Goal: Transaction & Acquisition: Purchase product/service

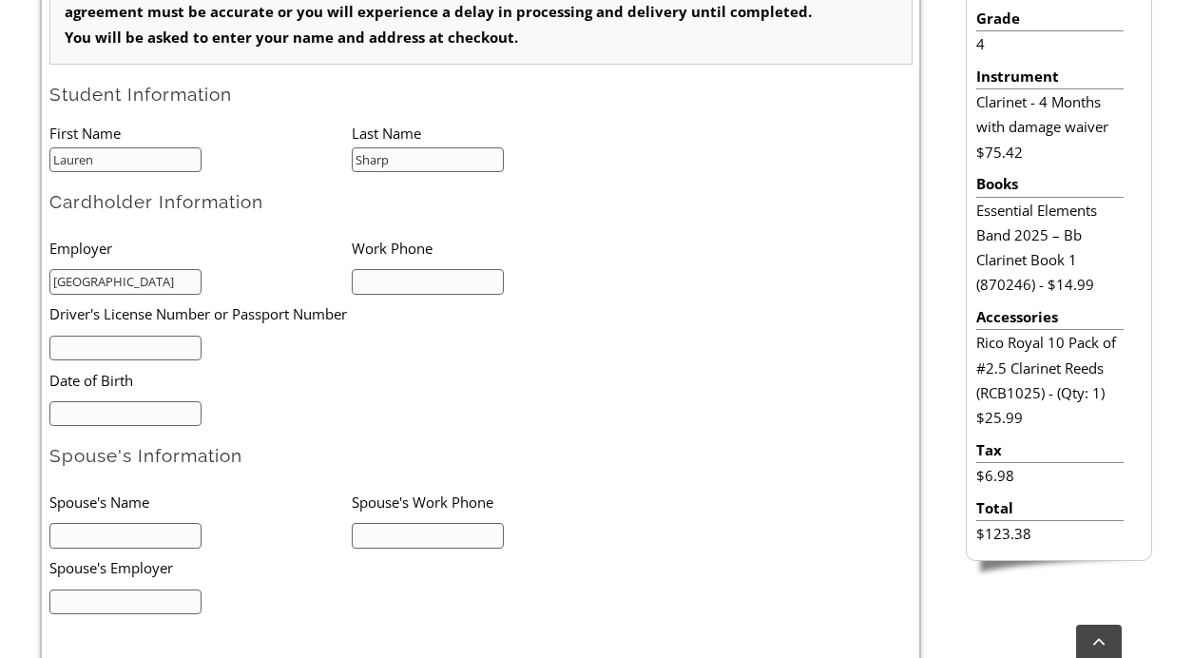
scroll to position [637, 0]
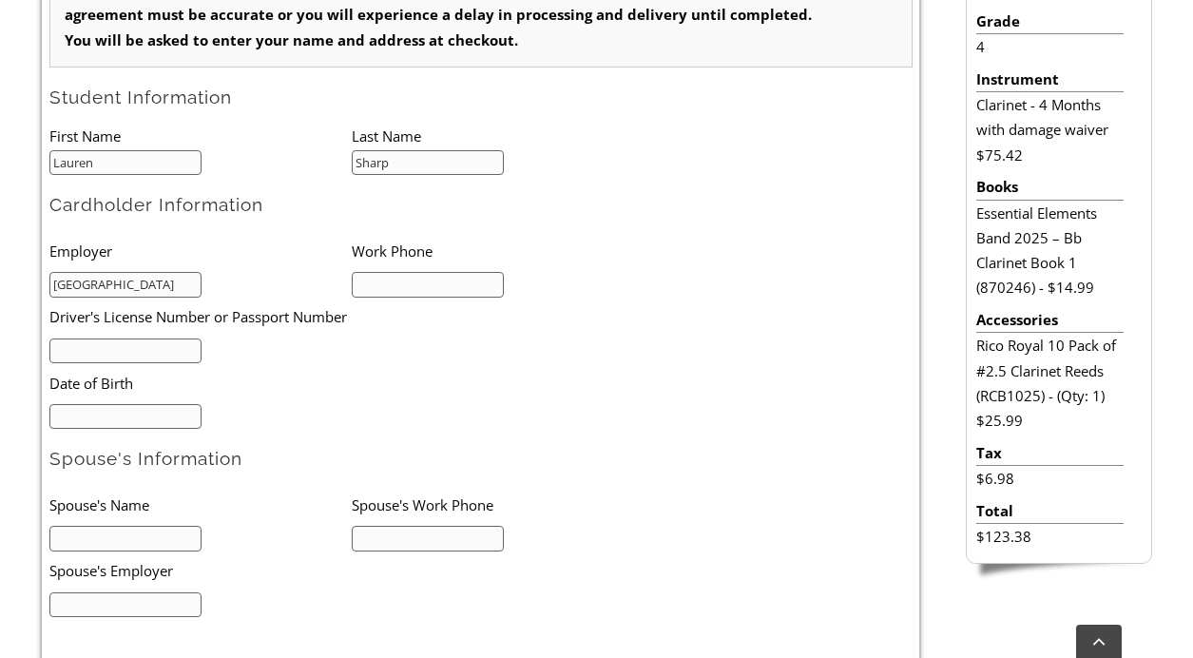
click at [170, 355] on input "text" at bounding box center [125, 352] width 153 height 26
type input "27065600"
click at [81, 406] on input "mm/dd/yyyy" at bounding box center [125, 417] width 153 height 26
type input "03/23/1985"
click at [65, 542] on input "Eri Sharp" at bounding box center [125, 539] width 153 height 26
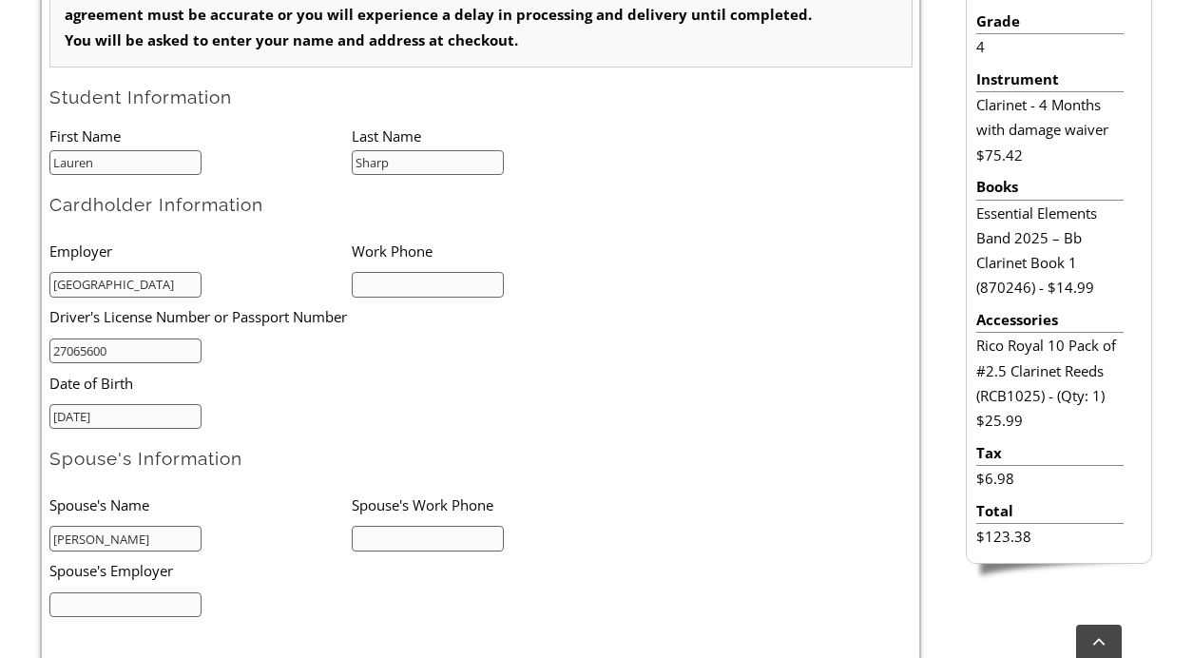
type input "Eric Sharp"
click at [393, 284] on input "text" at bounding box center [428, 285] width 153 height 26
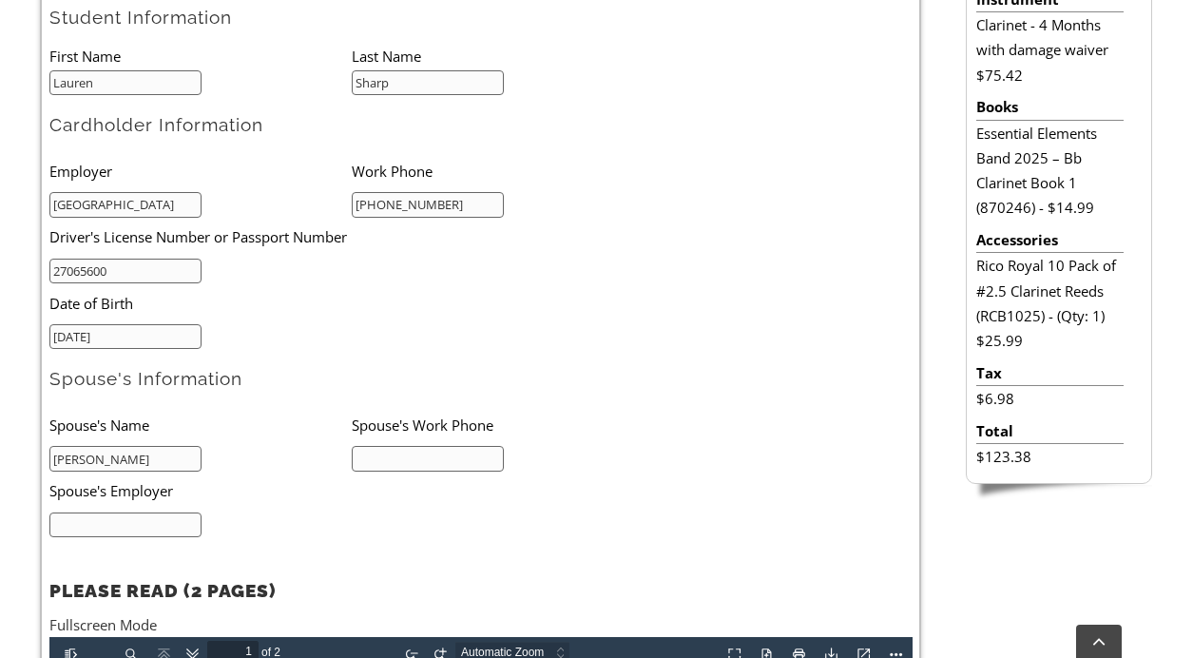
scroll to position [719, 0]
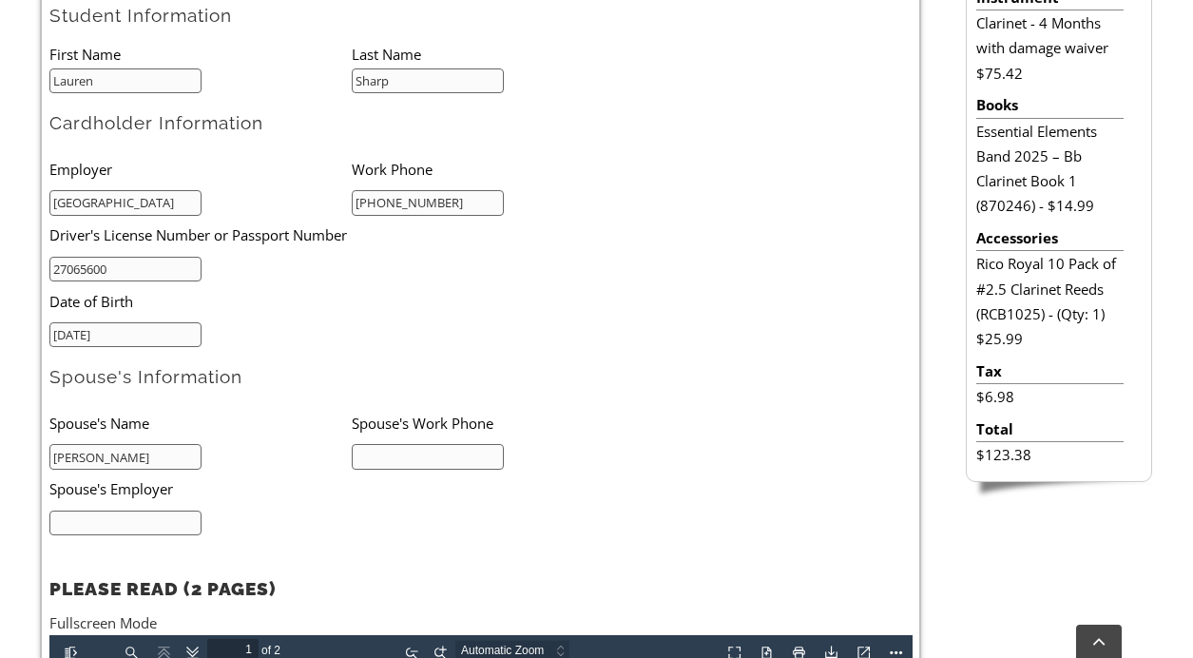
type input "412-841-8957"
click at [416, 461] on input "text" at bounding box center [428, 457] width 153 height 26
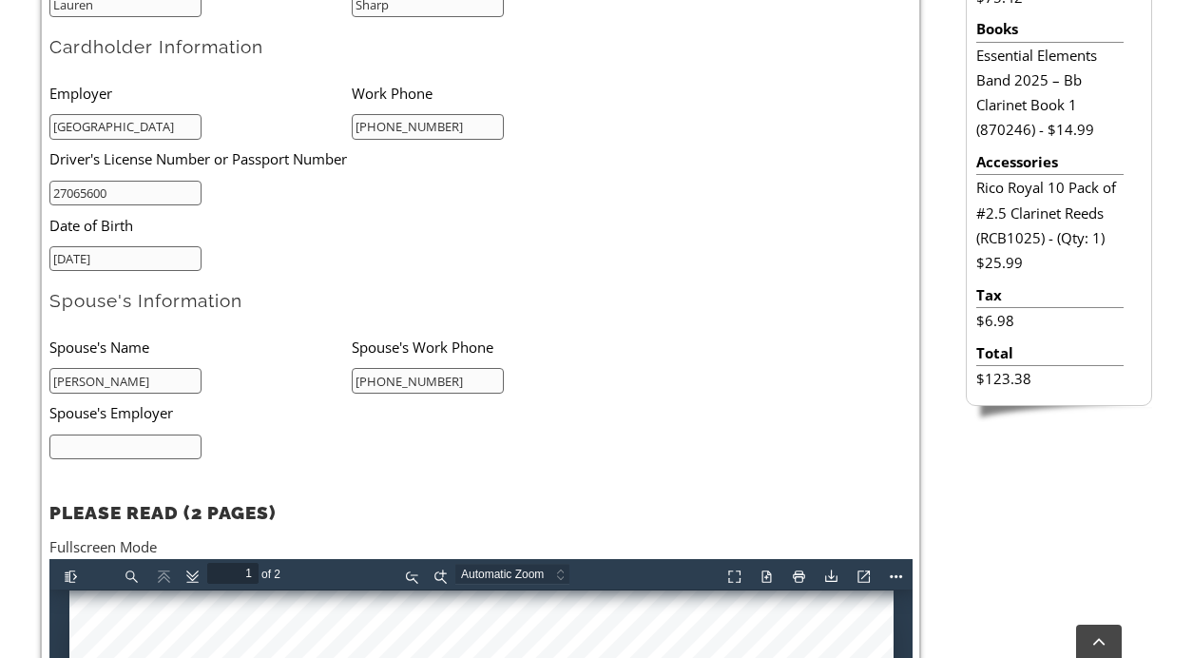
scroll to position [804, 0]
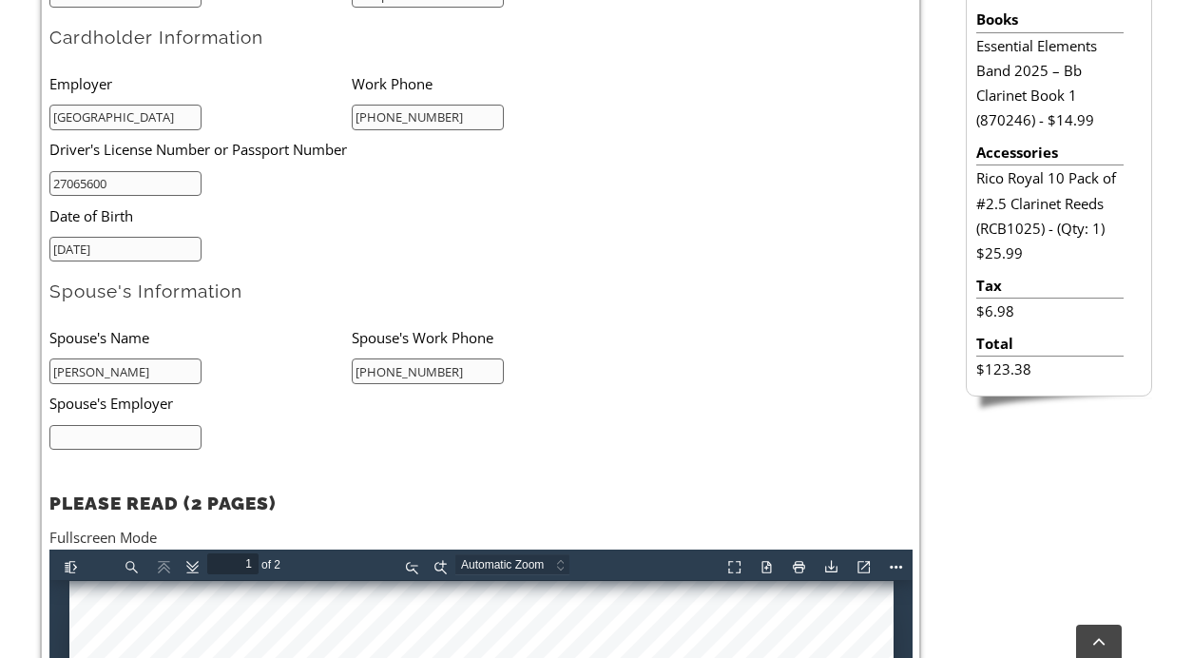
type input "61-574-6709"
click at [162, 432] on input "text" at bounding box center [125, 438] width 153 height 26
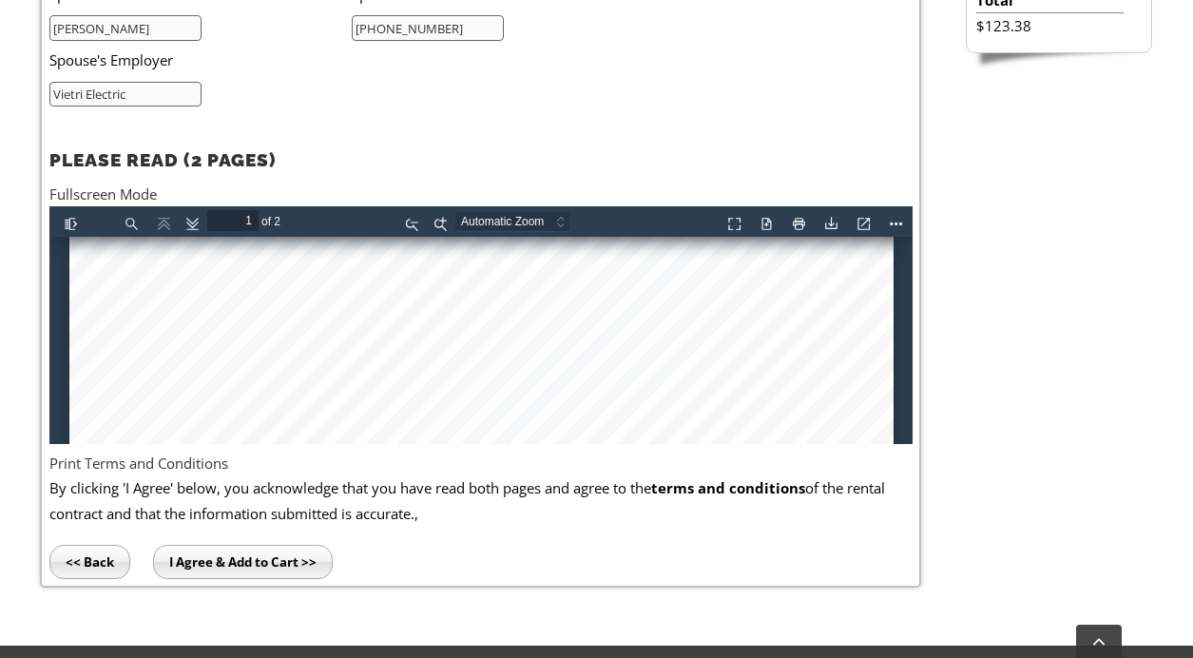
scroll to position [115, 0]
type input "Vietri Electric"
click at [203, 561] on input "I Agree & Add to Cart >>" at bounding box center [243, 562] width 180 height 34
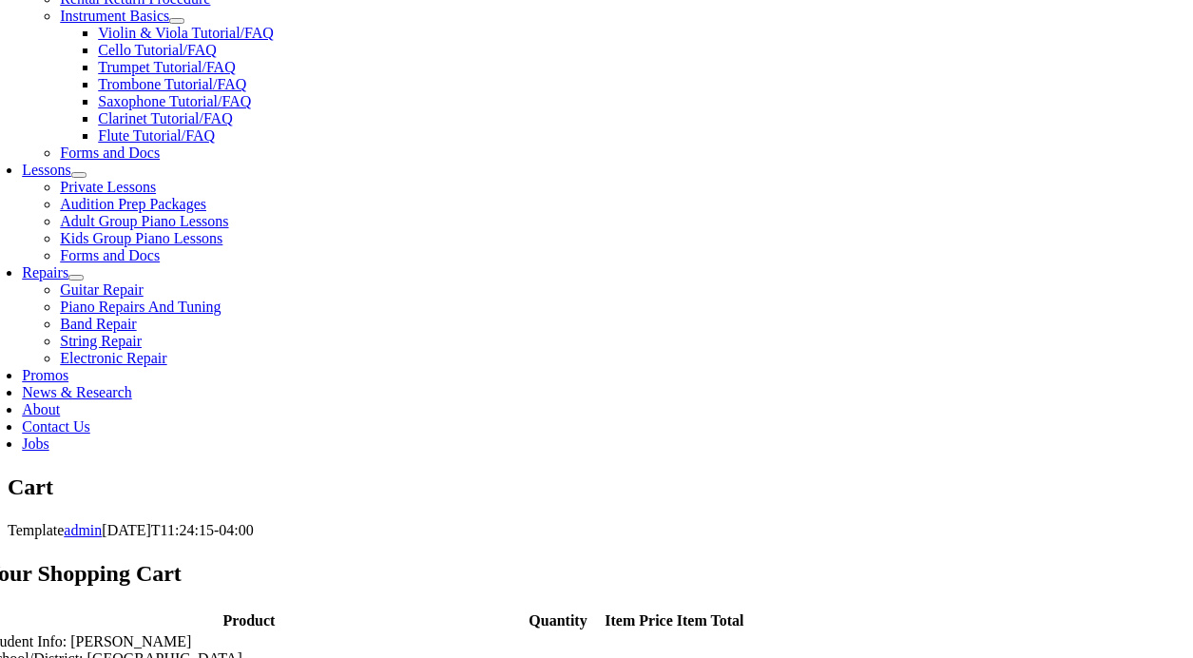
scroll to position [791, 0]
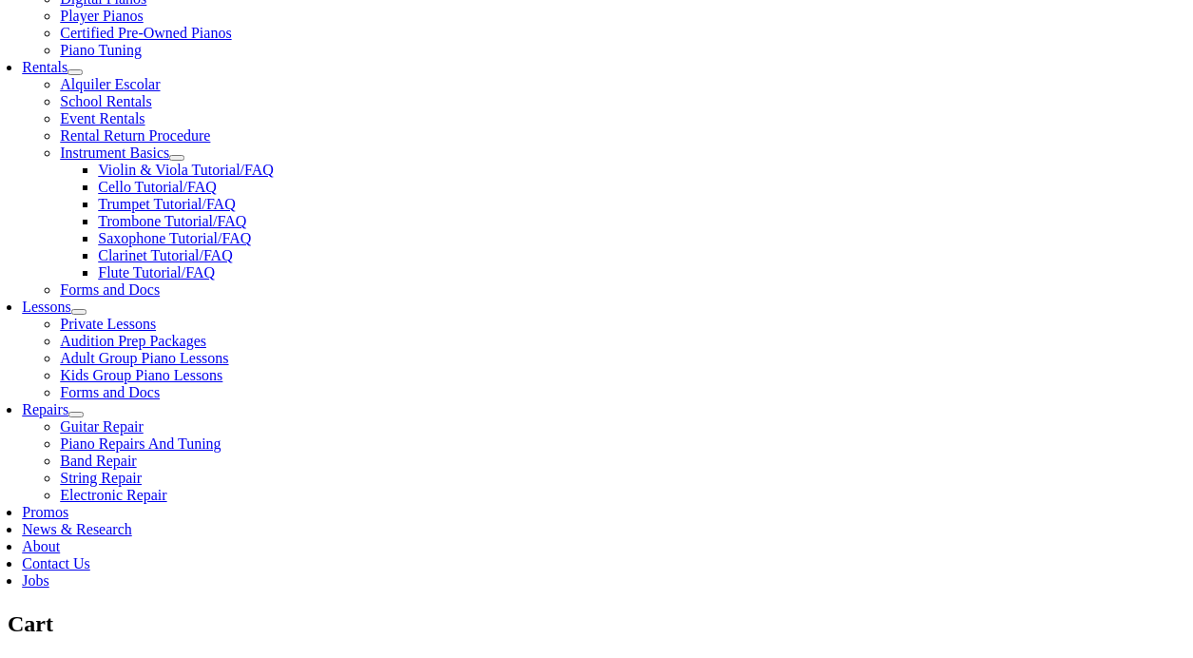
scroll to position [630, 0]
select select "PA"
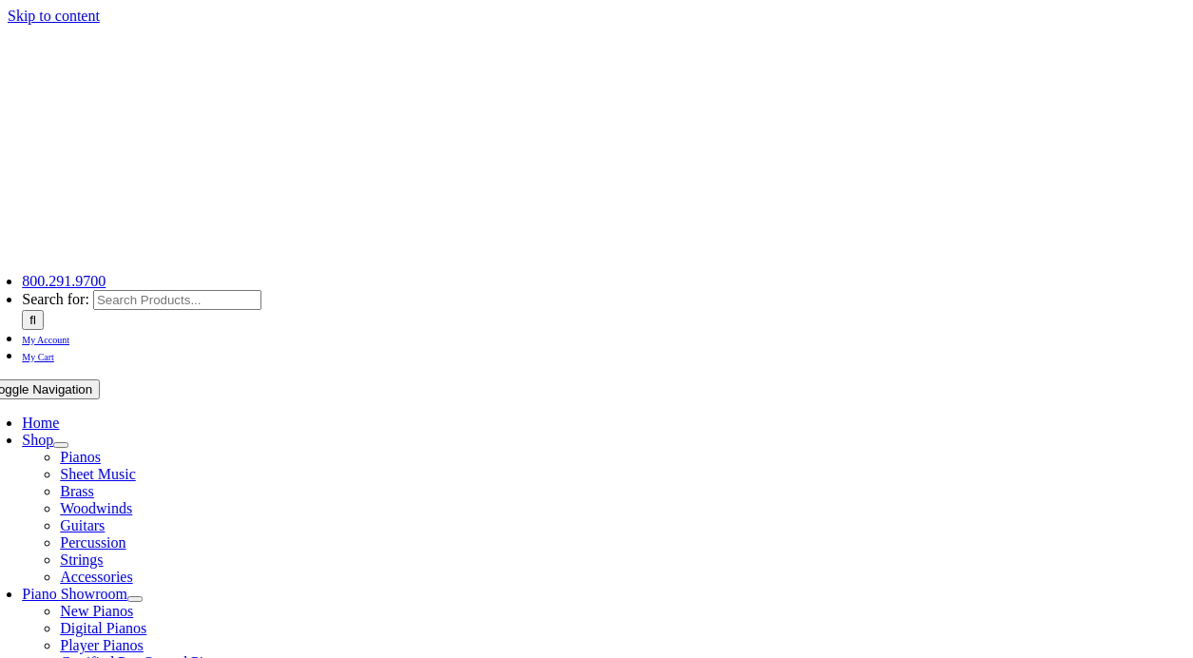
select select "PA"
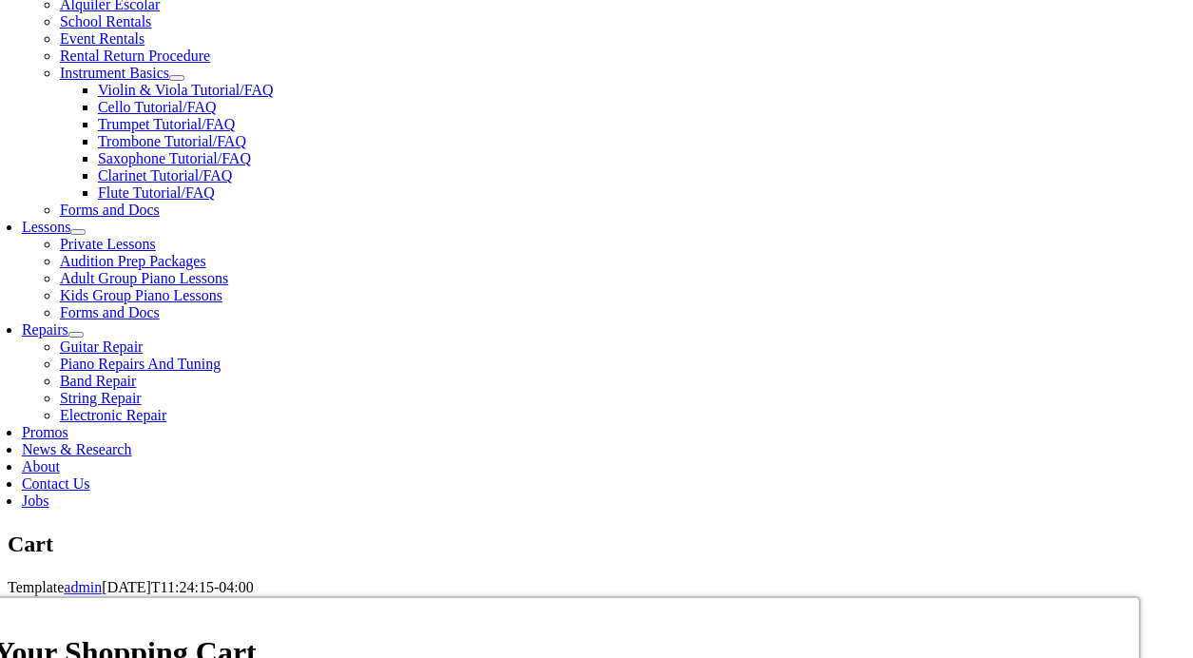
scroll to position [707, 0]
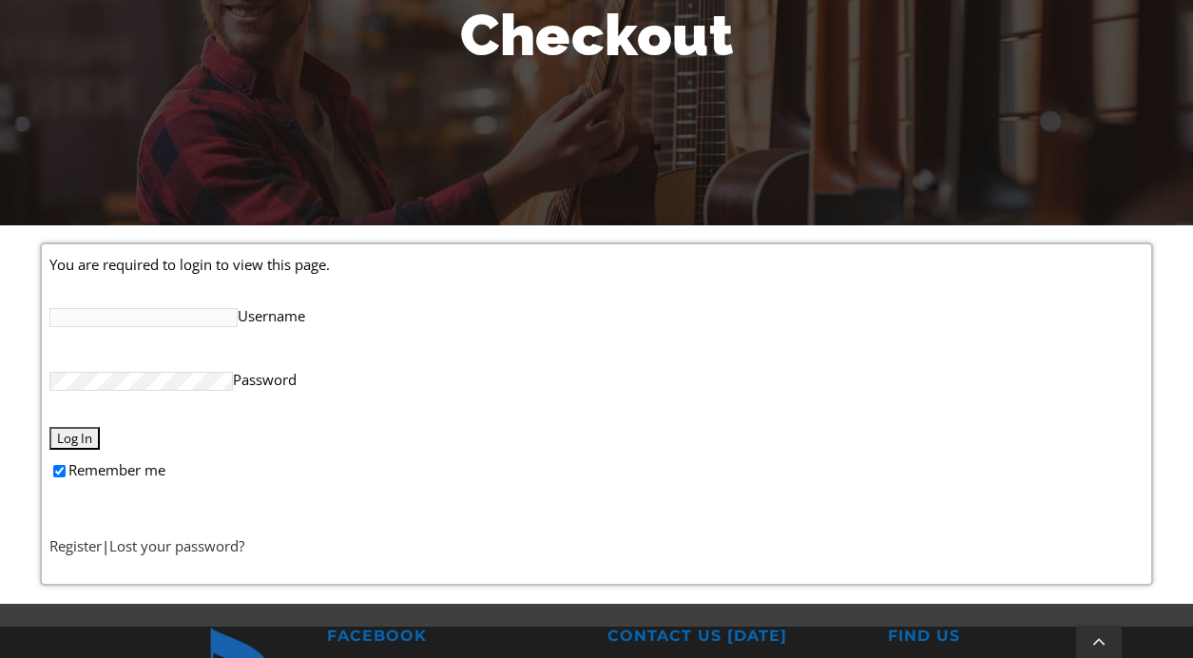
scroll to position [291, 0]
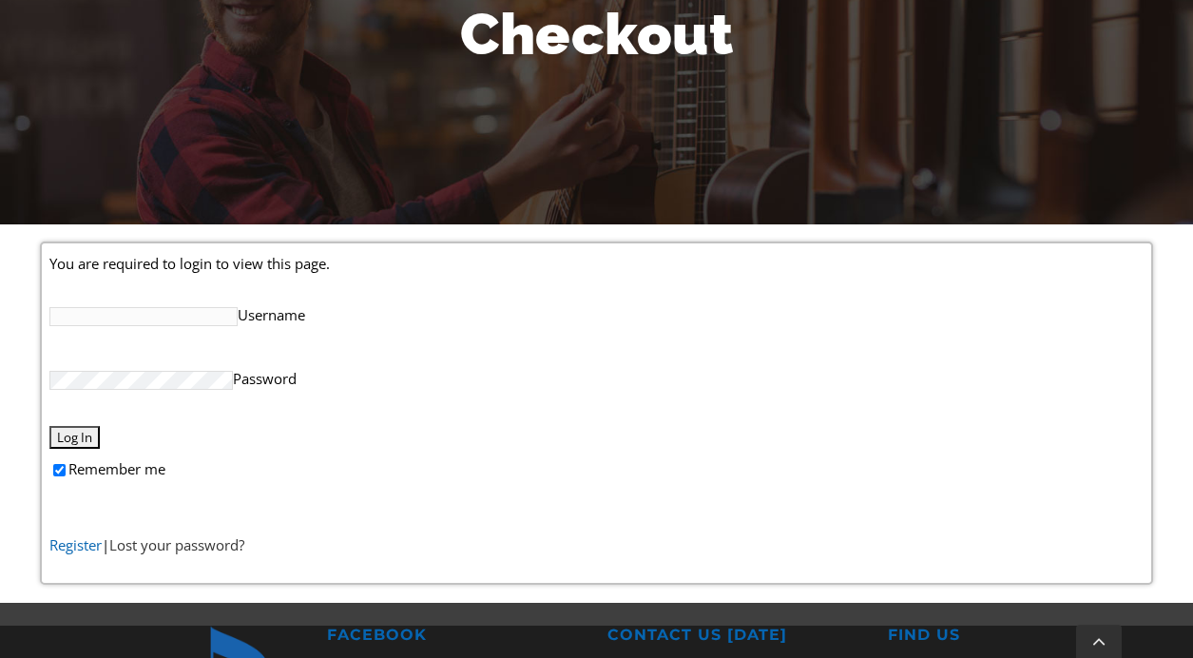
click at [89, 545] on link "Register" at bounding box center [75, 544] width 52 height 19
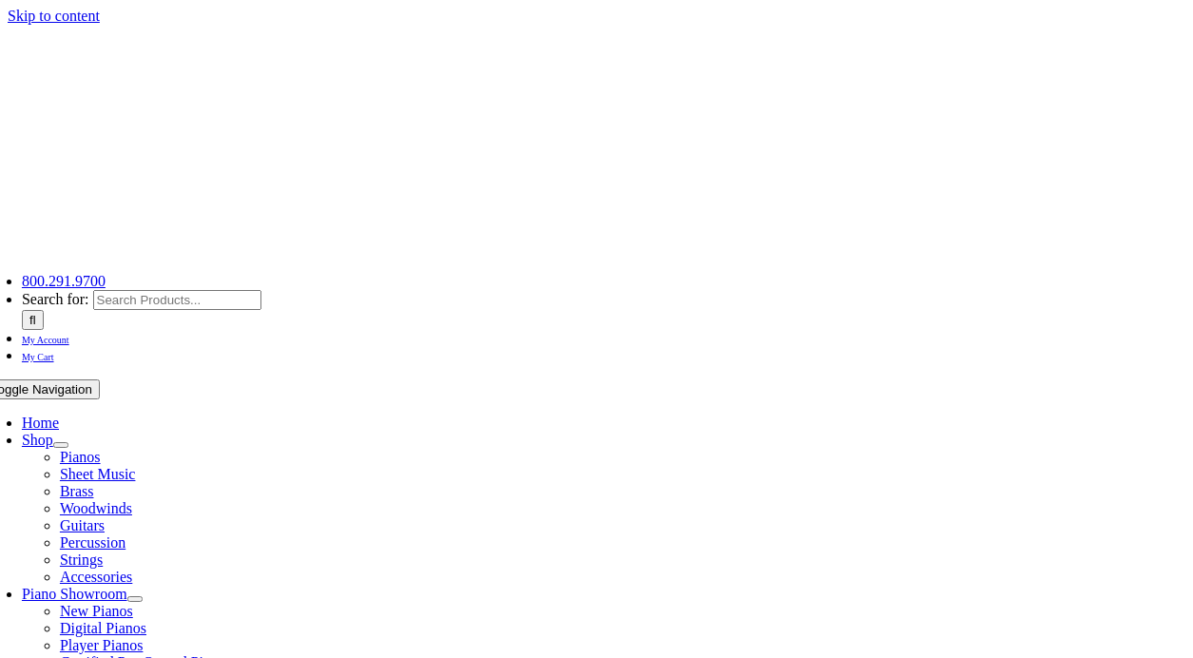
select select "PA"
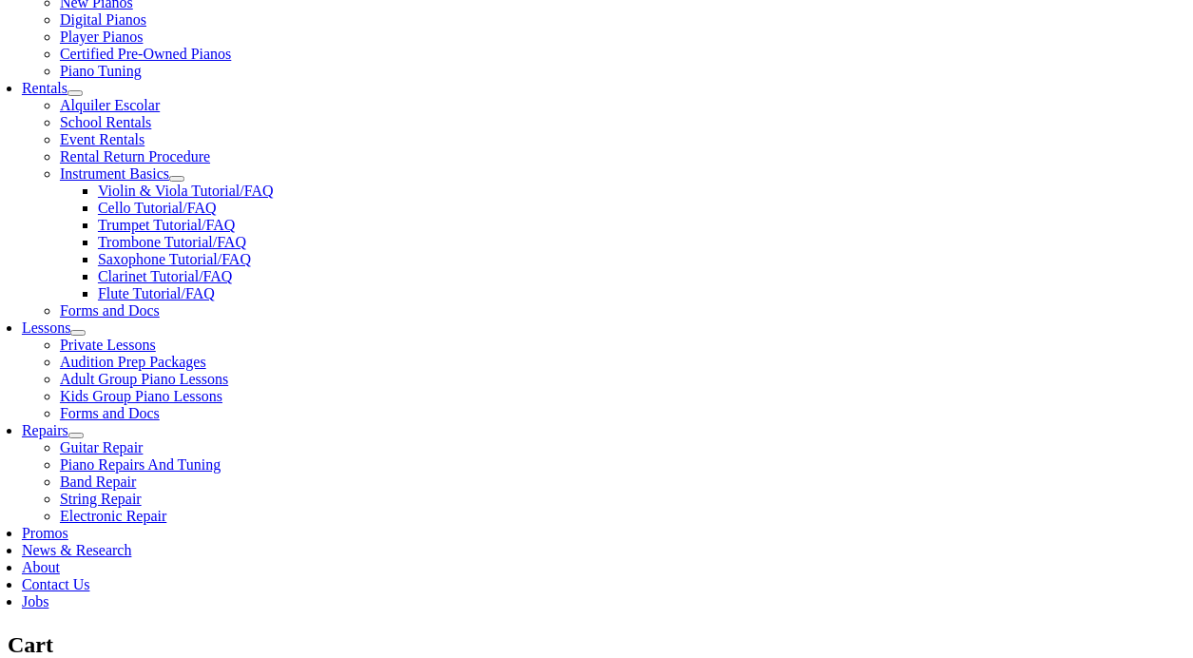
scroll to position [616, 0]
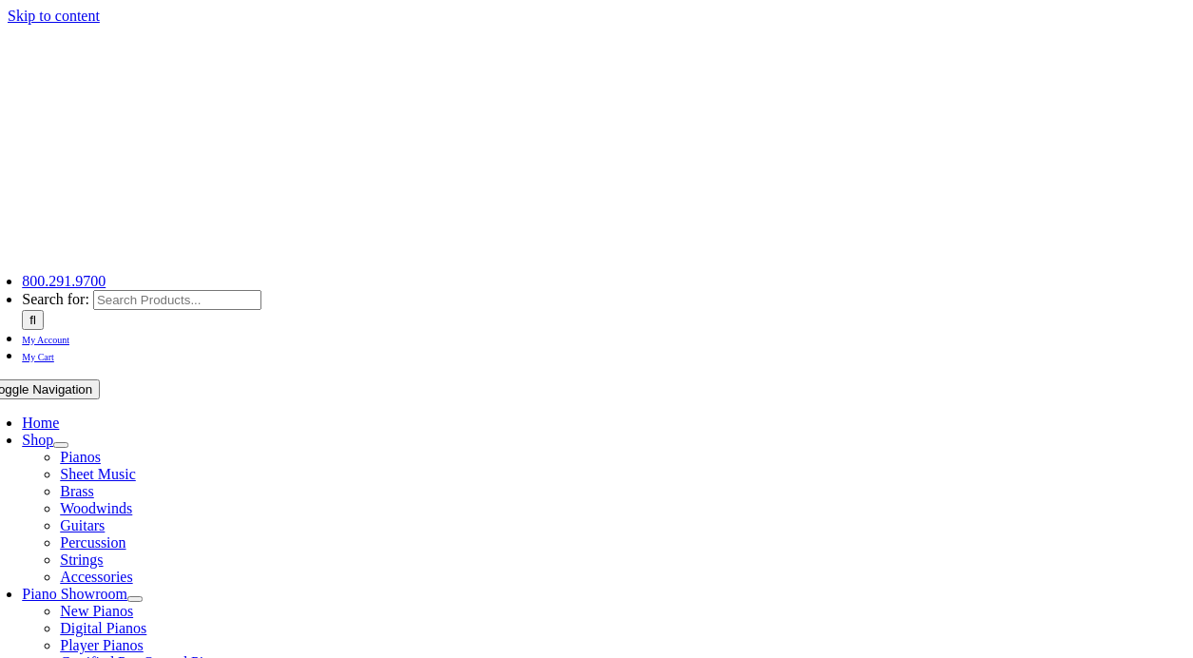
select select
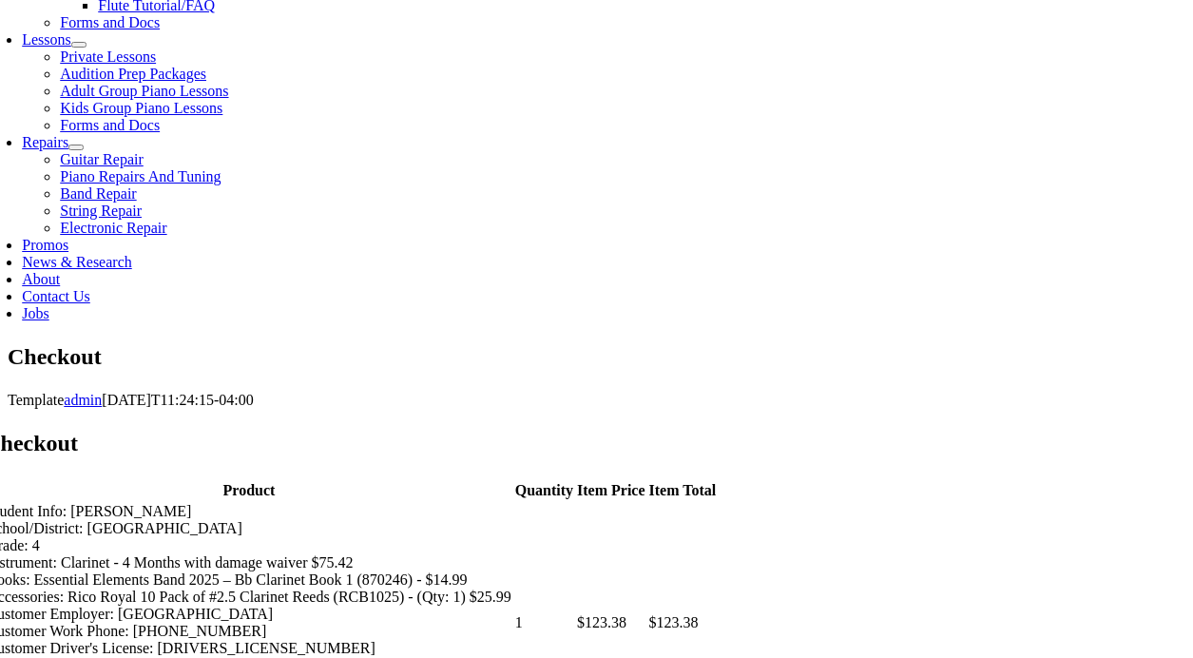
scroll to position [922, 0]
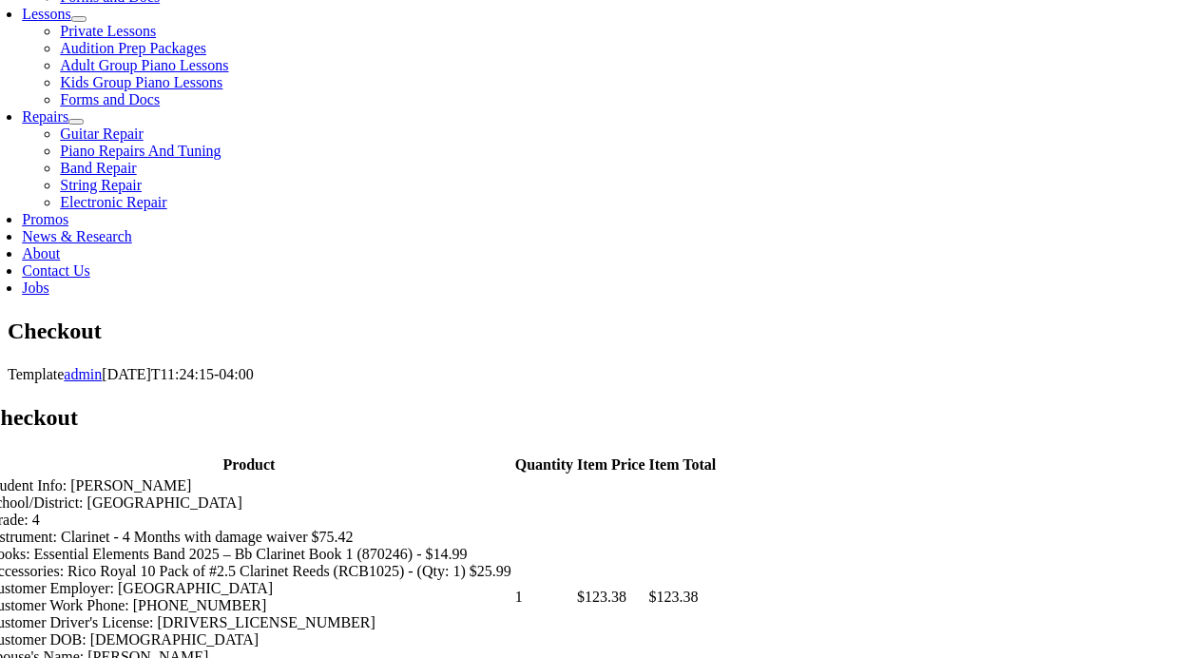
type input "Lauren"
type input "Sharp"
type input "[STREET_ADDRESS]"
type input "[GEOGRAPHIC_DATA]"
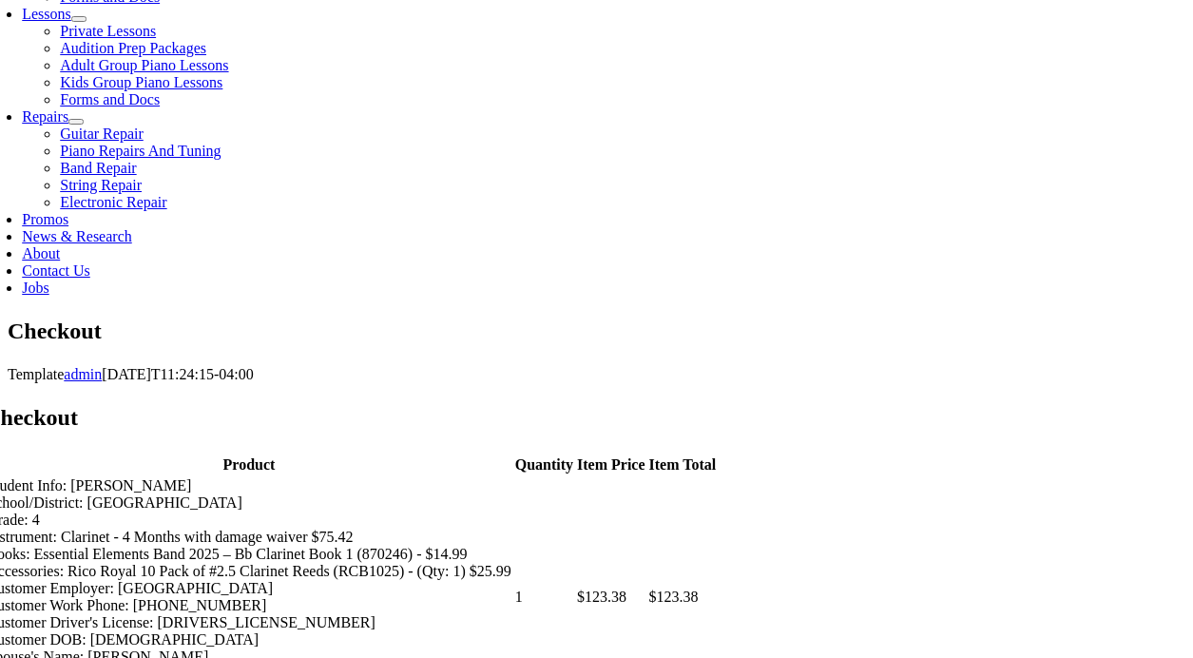
select select "PA"
type input "19363"
select select "mastercard"
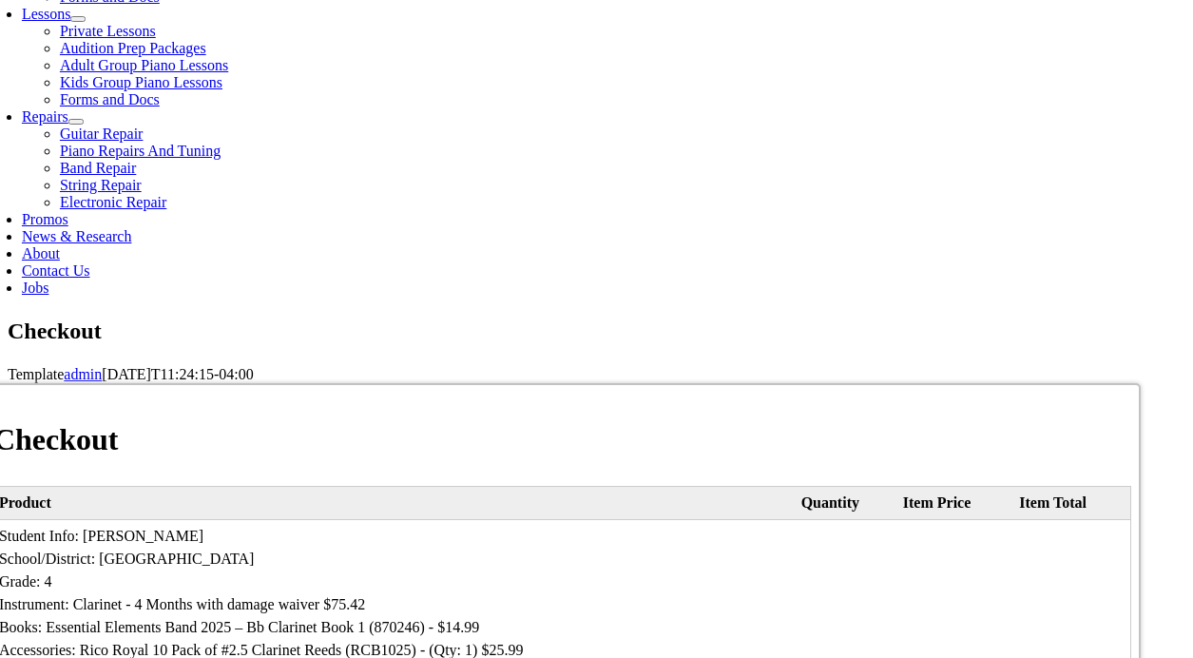
type input "[CREDIT_CARD_NUMBER]"
select select "12"
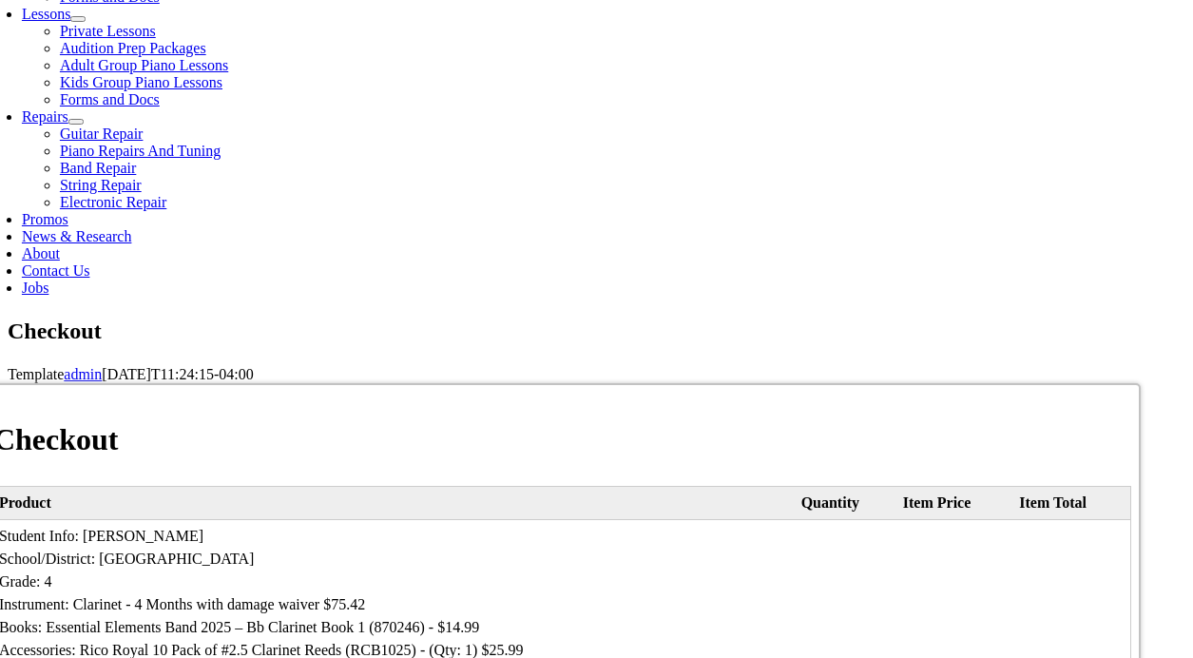
select select "2028"
type input "055"
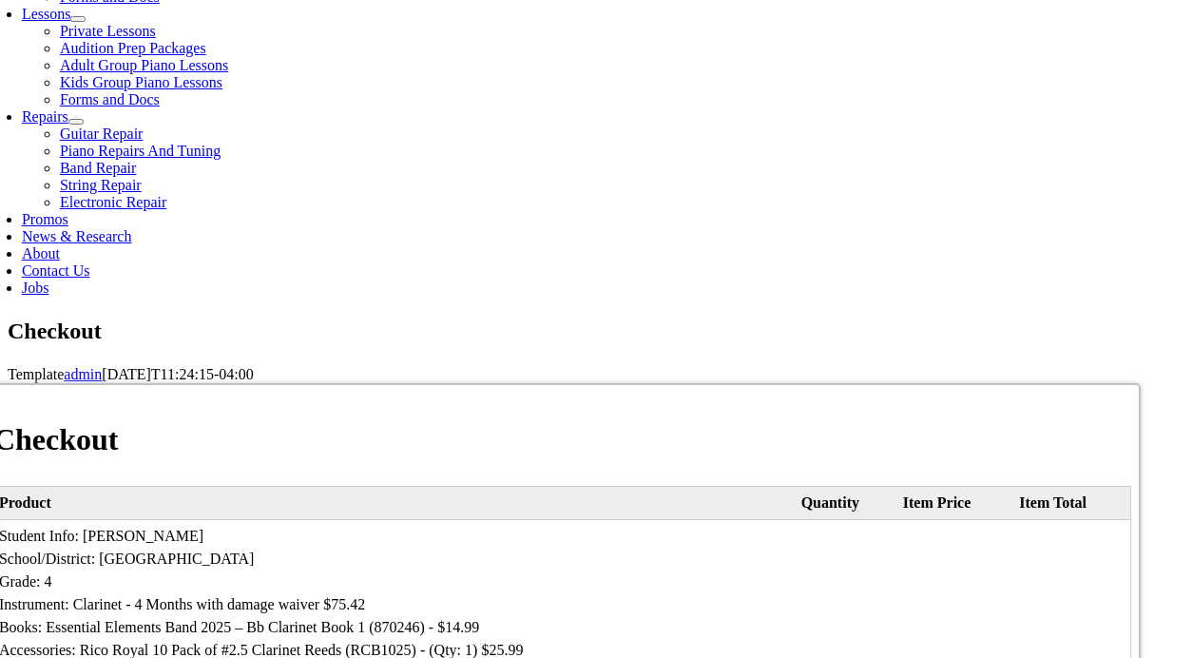
type input "4128418957"
type input "[EMAIL_ADDRESS][DOMAIN_NAME]"
